Goal: Task Accomplishment & Management: Manage account settings

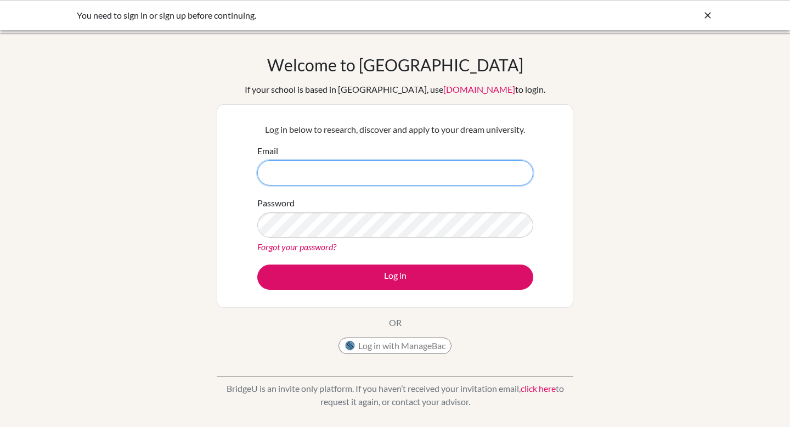
click at [314, 169] on input "Email" at bounding box center [395, 172] width 276 height 25
type input "[EMAIL_ADDRESS][DOMAIN_NAME]"
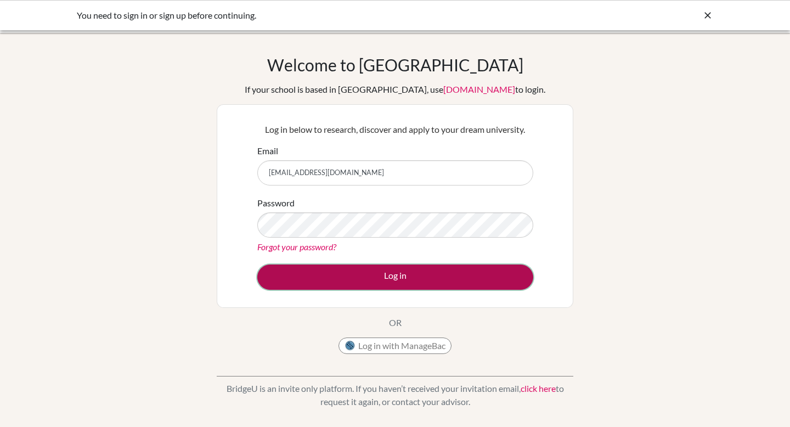
click at [371, 274] on button "Log in" at bounding box center [395, 276] width 276 height 25
click at [357, 276] on button "Log in" at bounding box center [395, 276] width 276 height 25
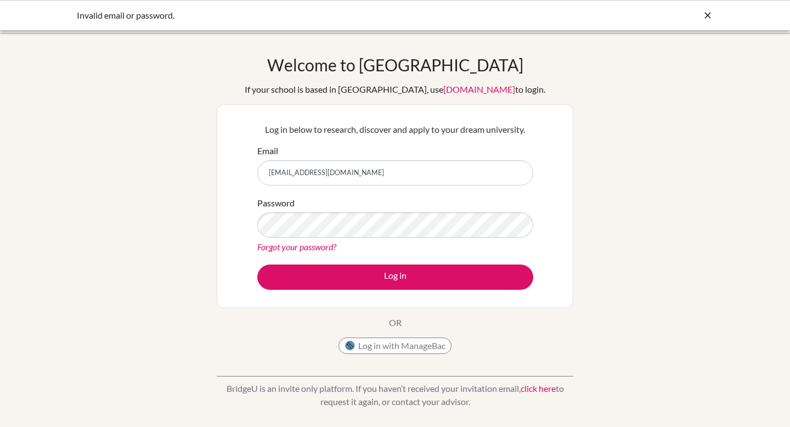
click at [304, 246] on link "Forgot your password?" at bounding box center [296, 246] width 79 height 10
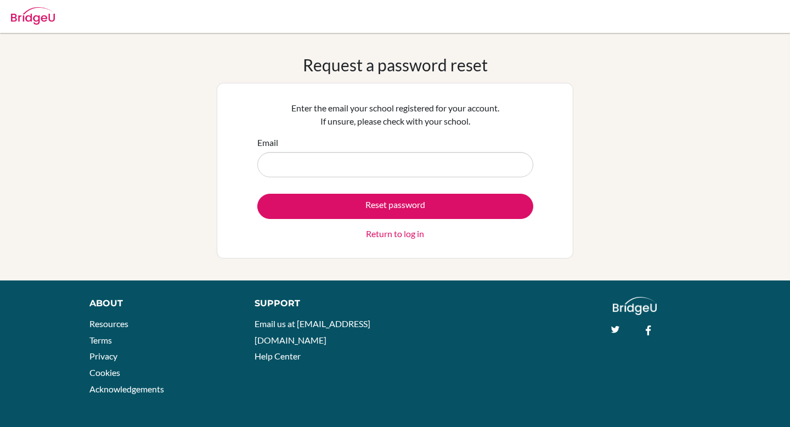
click at [297, 155] on input "Email" at bounding box center [395, 164] width 276 height 25
type input "[EMAIL_ADDRESS][DOMAIN_NAME]"
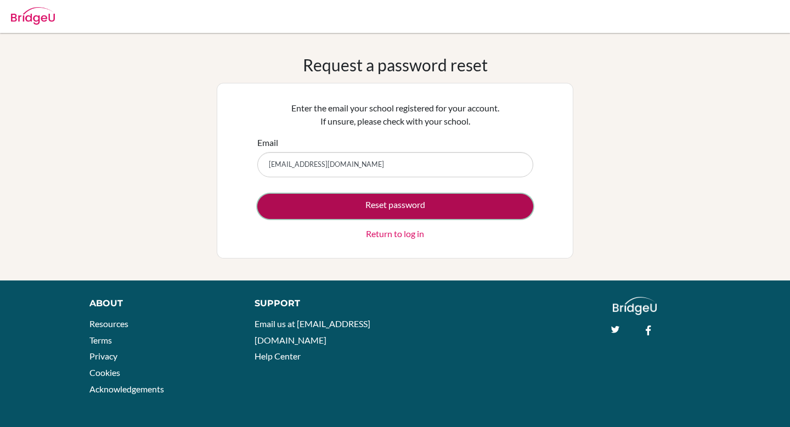
click at [376, 209] on button "Reset password" at bounding box center [395, 206] width 276 height 25
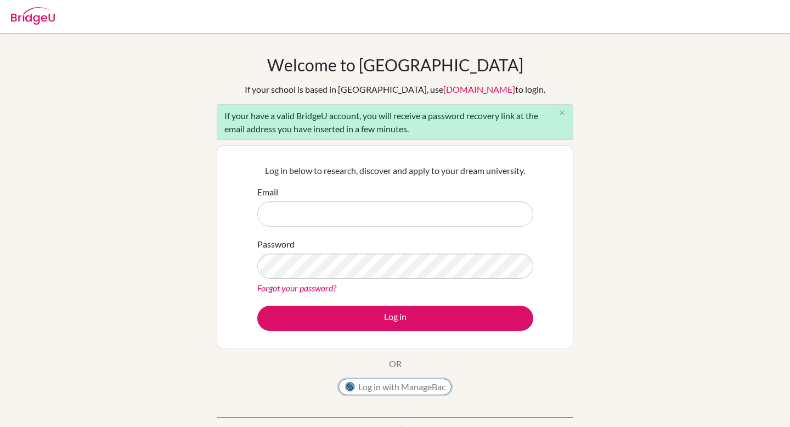
click at [429, 385] on button "Log in with ManageBac" at bounding box center [394, 386] width 113 height 16
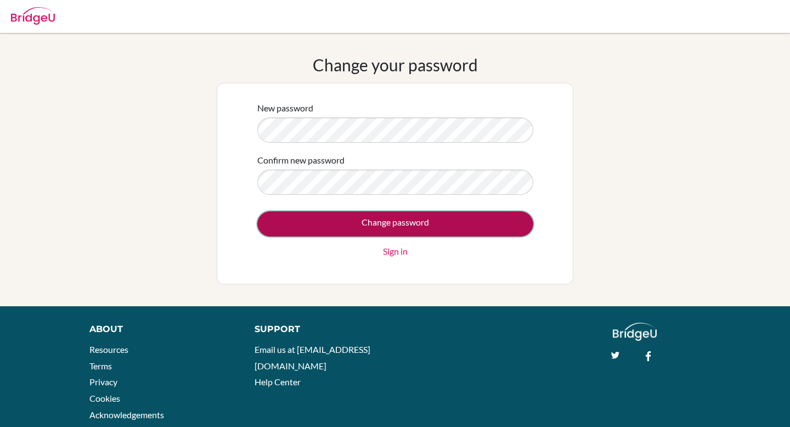
click at [366, 222] on input "Change password" at bounding box center [395, 223] width 276 height 25
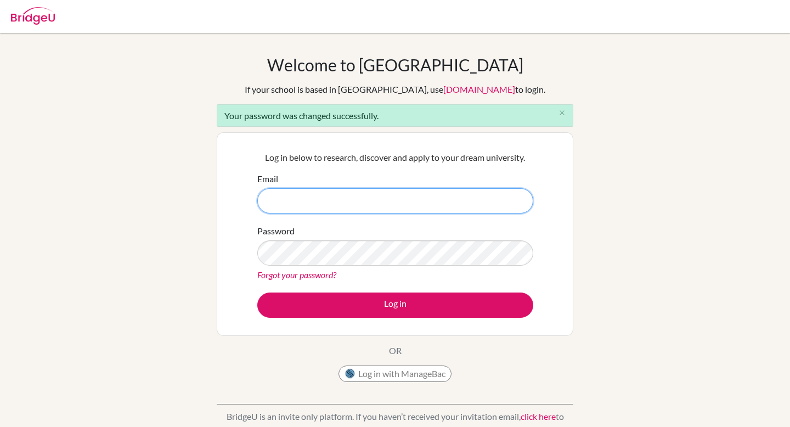
type input "[EMAIL_ADDRESS][DOMAIN_NAME]"
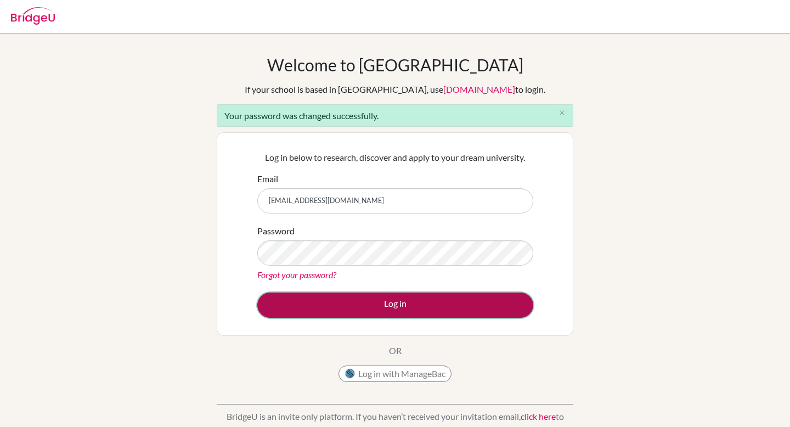
click at [378, 300] on button "Log in" at bounding box center [395, 304] width 276 height 25
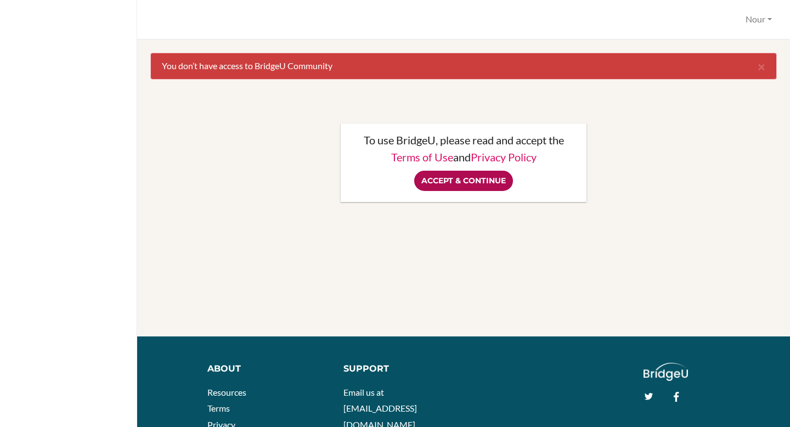
click at [452, 175] on input "Accept & Continue" at bounding box center [463, 181] width 99 height 20
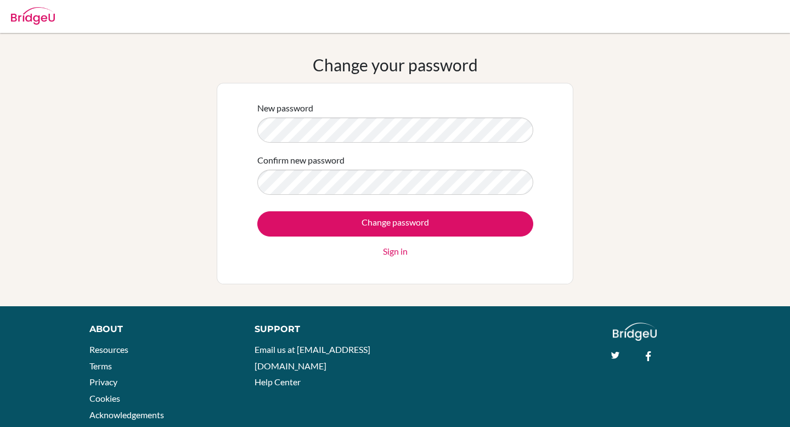
click at [317, 114] on div "New password" at bounding box center [395, 121] width 276 height 41
drag, startPoint x: 313, startPoint y: 142, endPoint x: 152, endPoint y: 135, distance: 161.4
click at [152, 135] on div "Change your password New password Confirm new password Change password Sign in" at bounding box center [395, 169] width 790 height 229
